Goal: Book appointment/travel/reservation

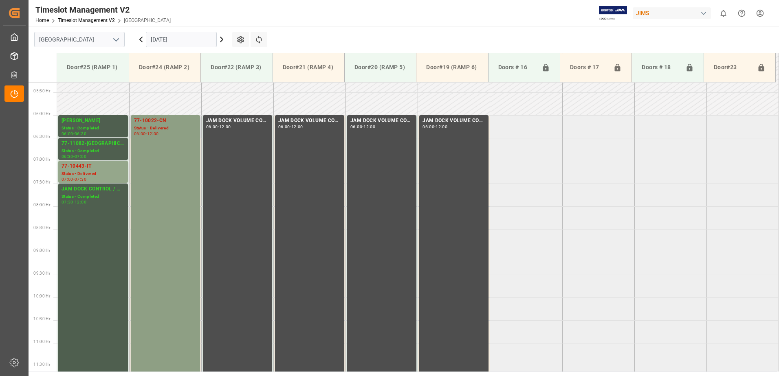
scroll to position [222, 0]
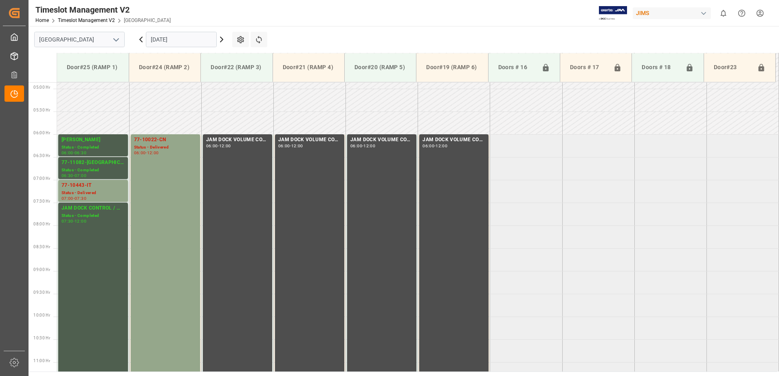
click at [221, 39] on icon at bounding box center [222, 40] width 10 height 10
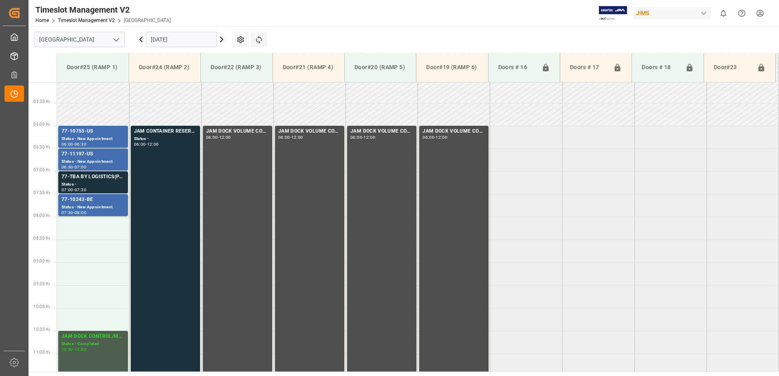
scroll to position [195, 0]
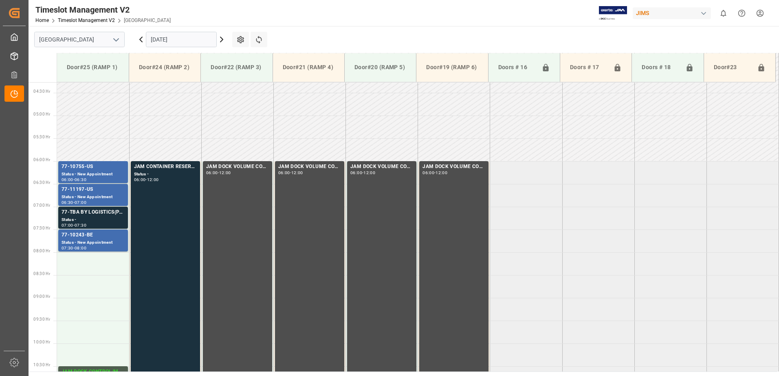
click at [220, 40] on icon at bounding box center [222, 40] width 10 height 10
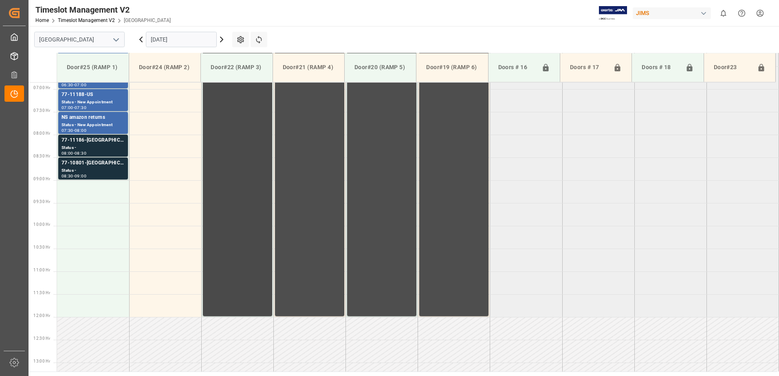
scroll to position [296, 0]
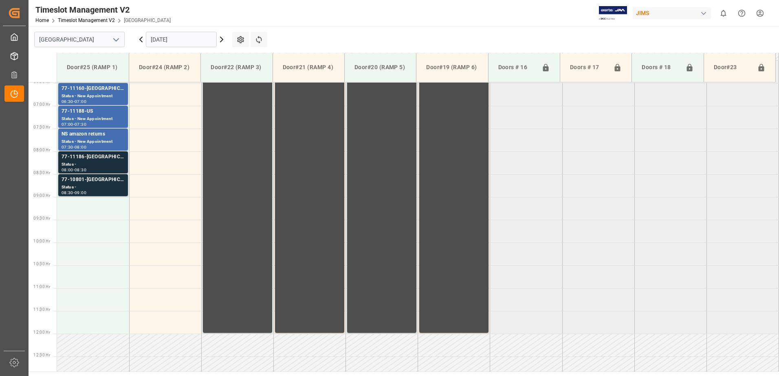
click at [79, 163] on div "Status -" at bounding box center [93, 164] width 63 height 7
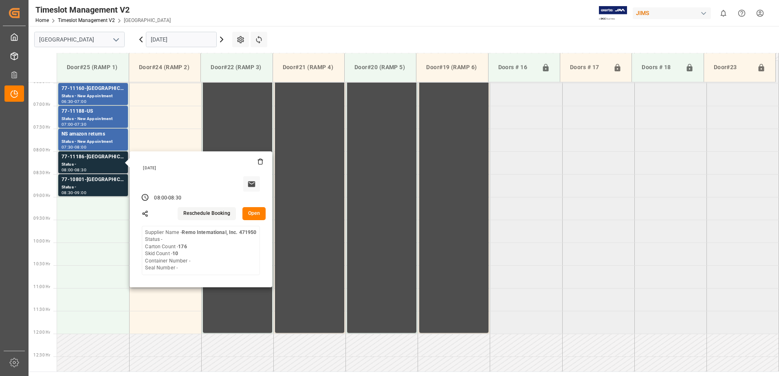
click at [255, 213] on button "Open" at bounding box center [254, 213] width 24 height 13
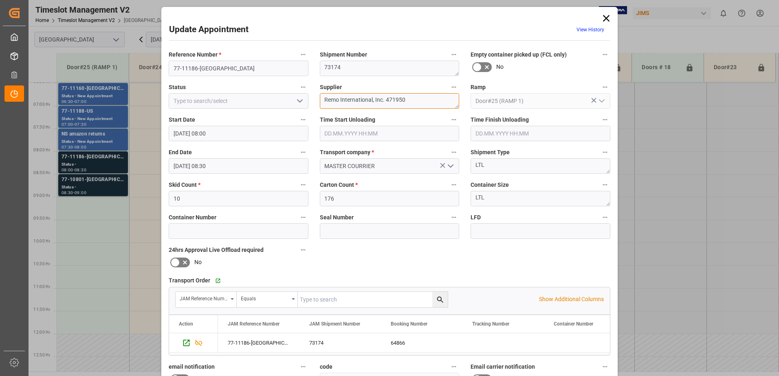
drag, startPoint x: 410, startPoint y: 101, endPoint x: 371, endPoint y: 101, distance: 38.7
click at [371, 101] on textarea "Remo International, Inc. 471950" at bounding box center [390, 100] width 140 height 15
type textarea "Remo International IN02(246)"
click at [299, 99] on icon "open menu" at bounding box center [300, 101] width 10 height 10
click at [257, 174] on div "New Appointment" at bounding box center [238, 174] width 139 height 18
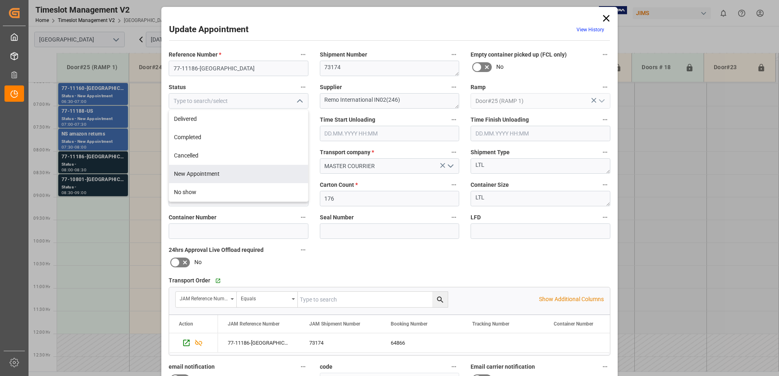
type input "New Appointment"
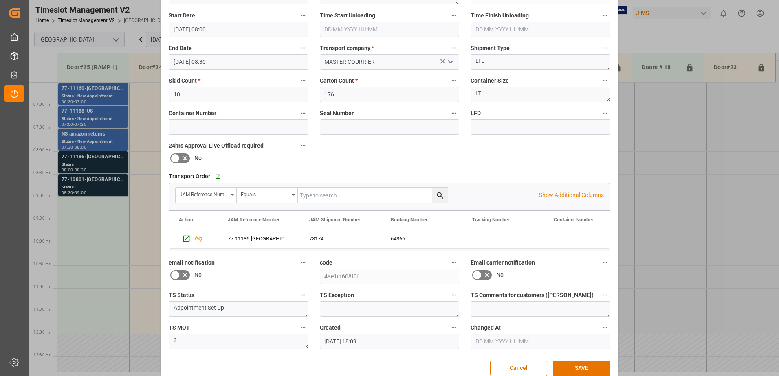
scroll to position [119, 0]
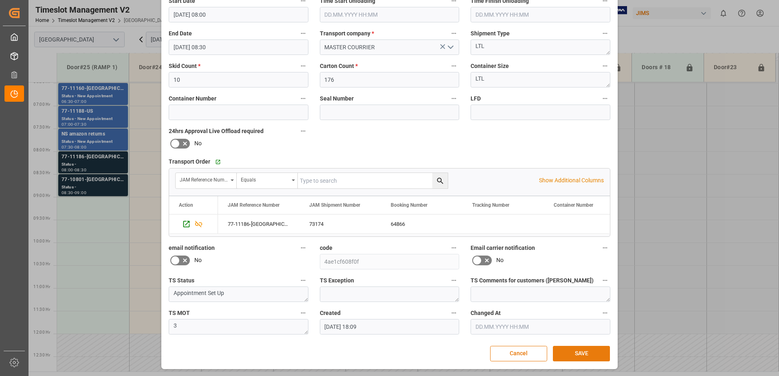
click at [580, 354] on button "SAVE" at bounding box center [581, 353] width 57 height 15
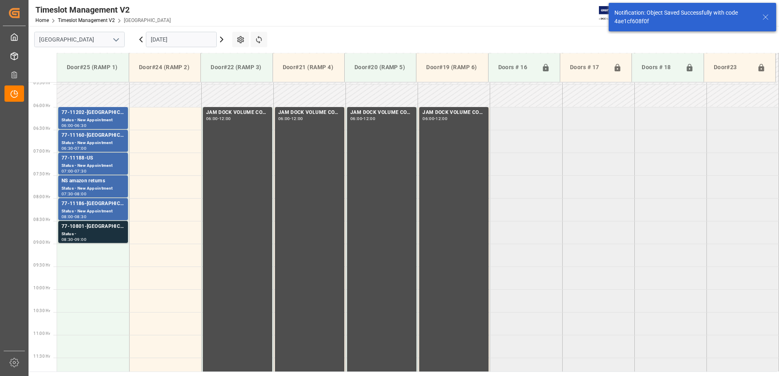
scroll to position [314, 0]
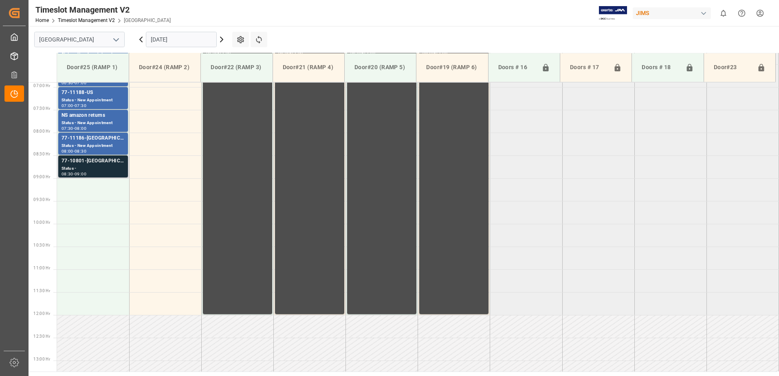
click at [109, 163] on div "77-10801-[GEOGRAPHIC_DATA]" at bounding box center [93, 161] width 63 height 8
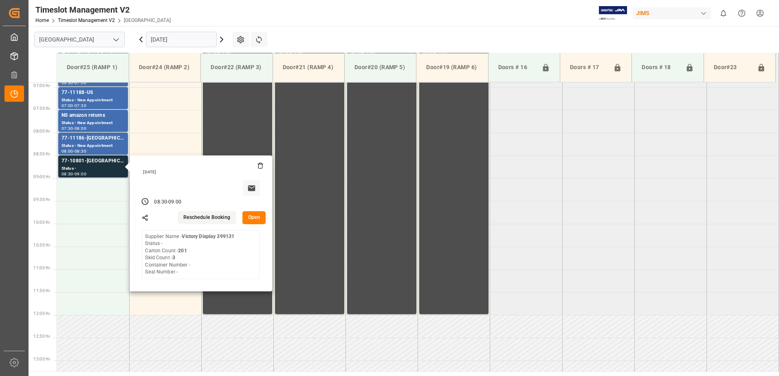
click at [255, 215] on button "Open" at bounding box center [254, 217] width 24 height 13
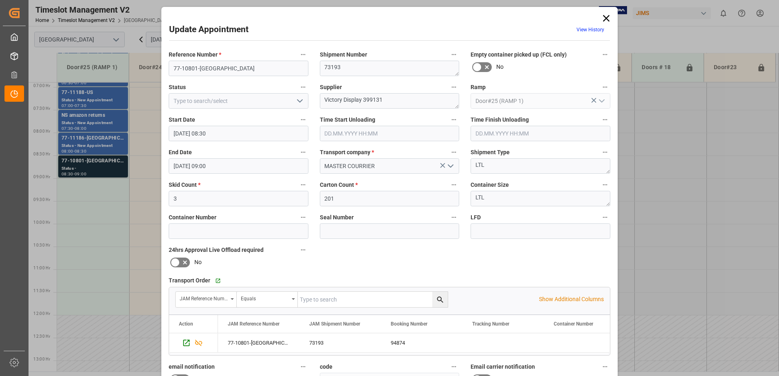
click at [297, 101] on polyline "open menu" at bounding box center [299, 101] width 5 height 2
click at [260, 173] on div "New Appointment" at bounding box center [238, 174] width 139 height 18
type input "New Appointment"
drag, startPoint x: 399, startPoint y: 102, endPoint x: 363, endPoint y: 98, distance: 36.0
click at [363, 98] on textarea "Victory Display 399131" at bounding box center [390, 100] width 140 height 15
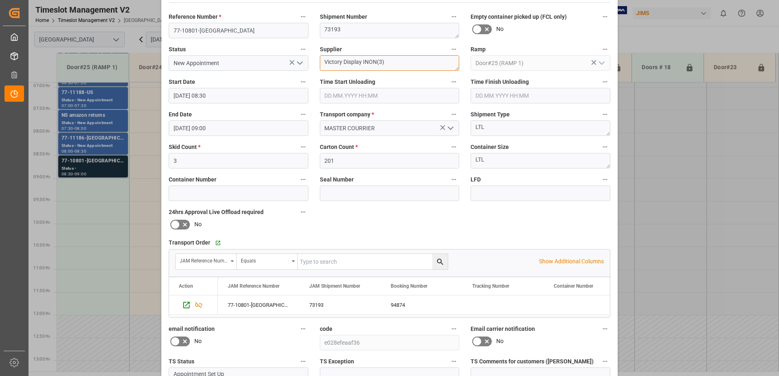
scroll to position [119, 0]
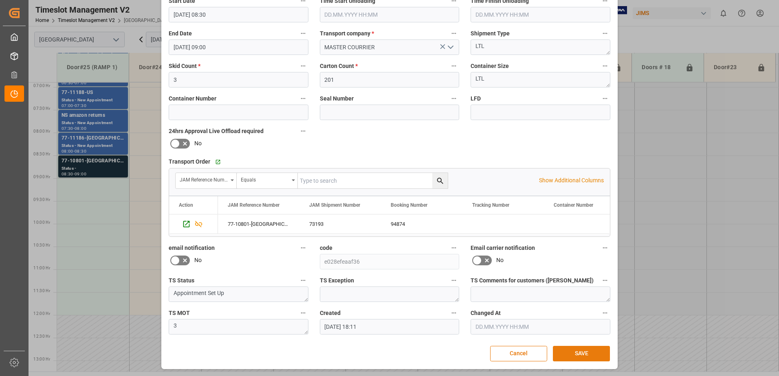
type textarea "Victory Display INON(3)"
click at [579, 354] on button "SAVE" at bounding box center [581, 353] width 57 height 15
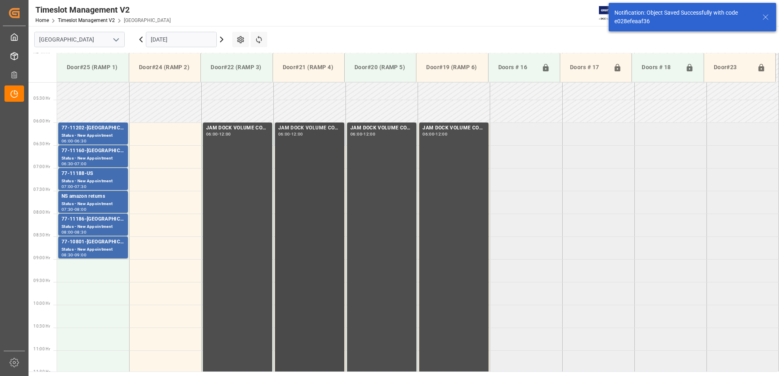
scroll to position [233, 0]
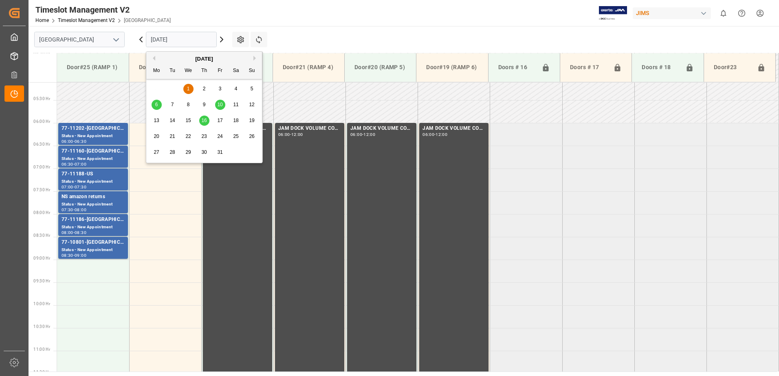
click at [199, 38] on input "[DATE]" at bounding box center [181, 39] width 71 height 15
click at [153, 58] on button "Previous Month" at bounding box center [152, 58] width 5 height 5
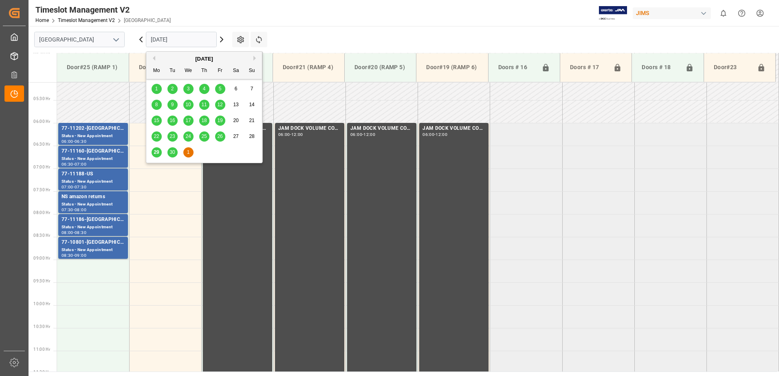
click at [174, 152] on span "30" at bounding box center [171, 153] width 5 height 6
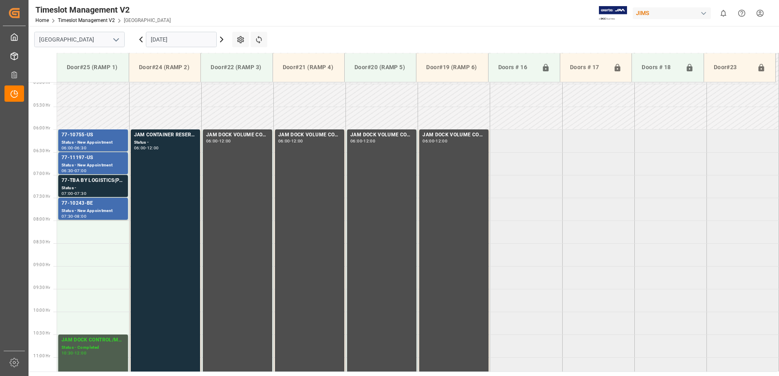
scroll to position [267, 0]
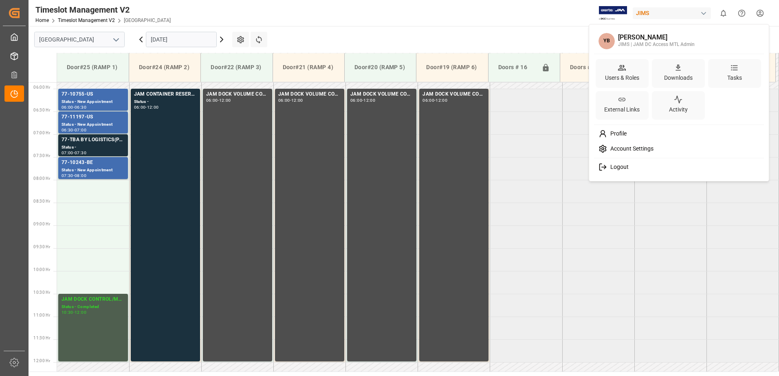
click at [760, 13] on html "Created by potrace 1.15, written by [PERSON_NAME] [DATE]-[DATE] Created by potr…" at bounding box center [389, 188] width 779 height 376
click at [609, 167] on span "Logout" at bounding box center [618, 167] width 22 height 7
